Goal: Task Accomplishment & Management: Use online tool/utility

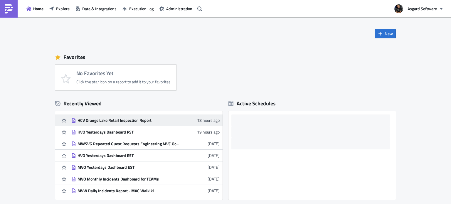
click at [137, 121] on div "HCV Orange Lake Retail Inspection Report" at bounding box center [128, 120] width 103 height 5
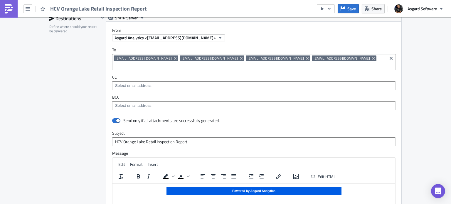
scroll to position [528, 0]
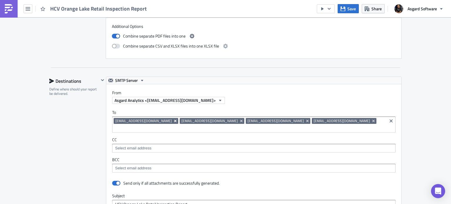
click at [173, 119] on icon "Remove Tag" at bounding box center [175, 121] width 5 height 5
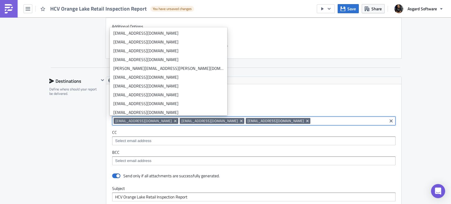
click at [319, 92] on label "From" at bounding box center [256, 92] width 289 height 5
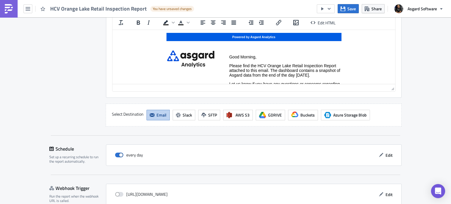
scroll to position [766, 0]
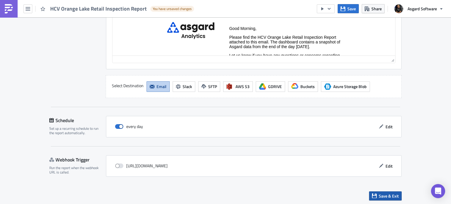
click at [373, 193] on icon "button" at bounding box center [374, 195] width 5 height 5
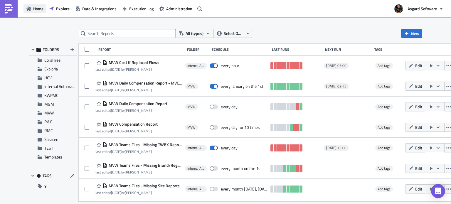
click at [38, 7] on span "Home" at bounding box center [38, 9] width 10 height 6
